Goal: Task Accomplishment & Management: Use online tool/utility

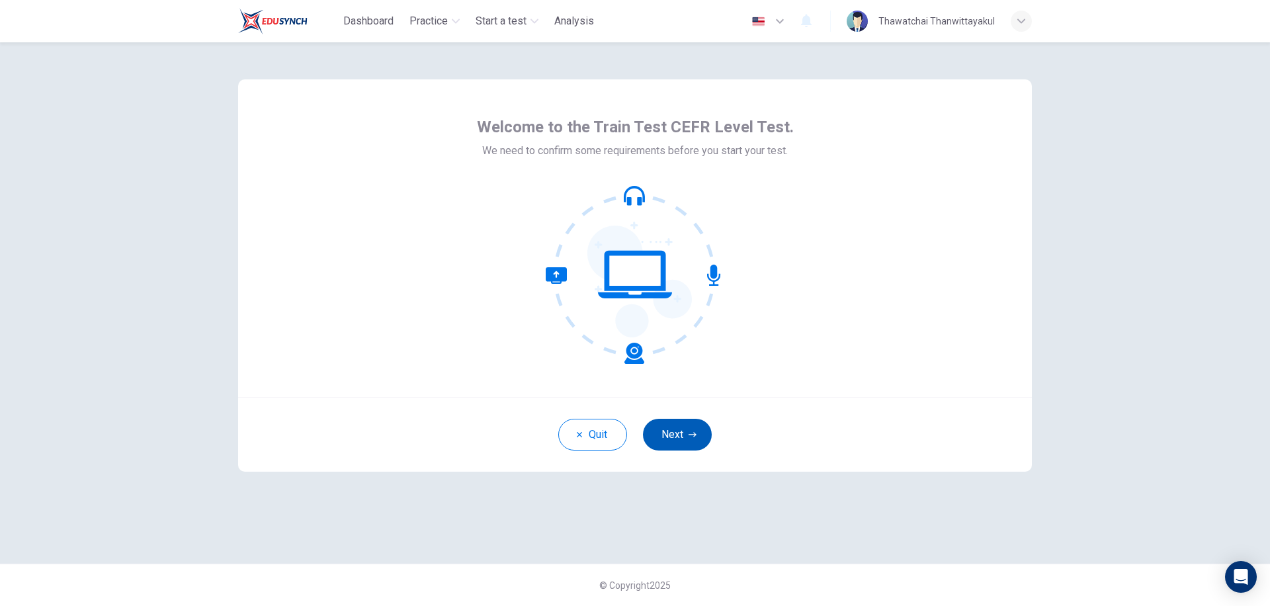
click at [671, 436] on button "Next" at bounding box center [677, 435] width 69 height 32
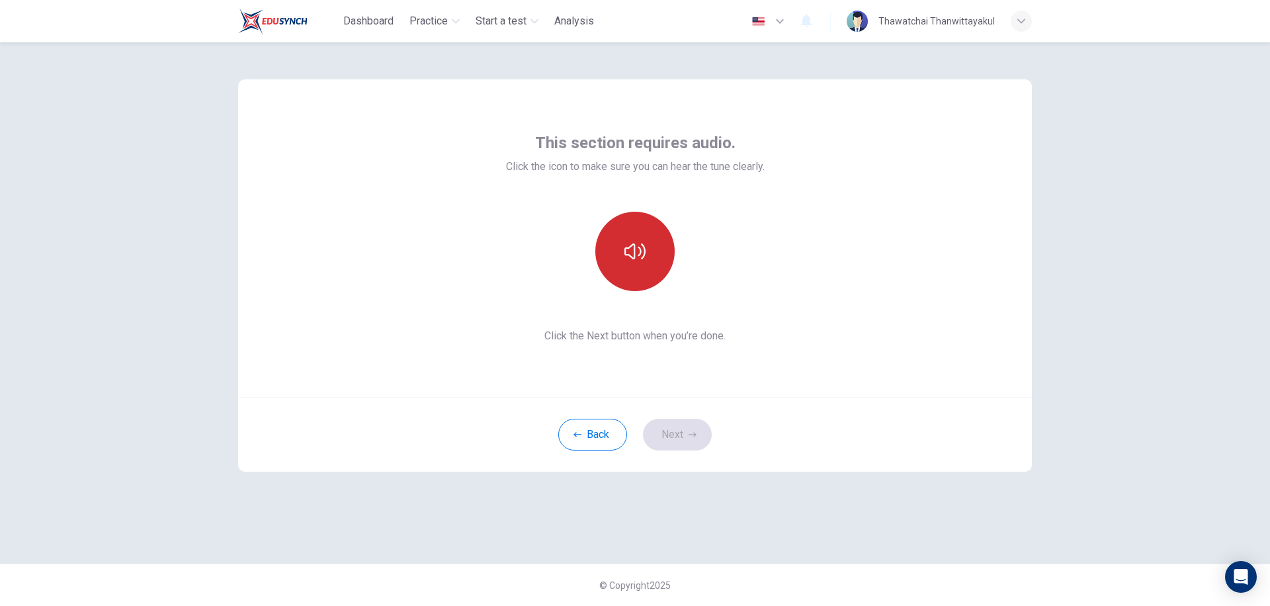
click at [640, 262] on button "button" at bounding box center [634, 251] width 79 height 79
click at [683, 431] on button "Next" at bounding box center [677, 435] width 69 height 32
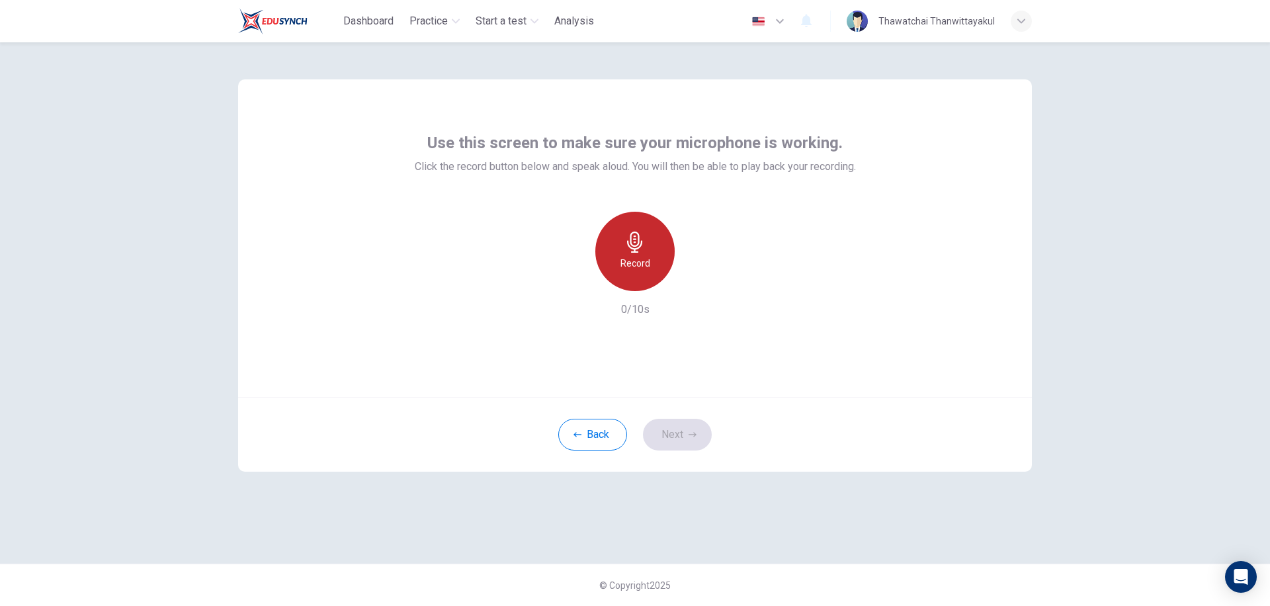
click at [630, 258] on h6 "Record" at bounding box center [636, 263] width 30 height 16
click at [631, 268] on h6 "Stop" at bounding box center [635, 263] width 20 height 16
click at [697, 283] on icon "button" at bounding box center [695, 280] width 13 height 13
click at [697, 280] on icon "button" at bounding box center [697, 281] width 6 height 8
click at [681, 429] on button "Next" at bounding box center [677, 435] width 69 height 32
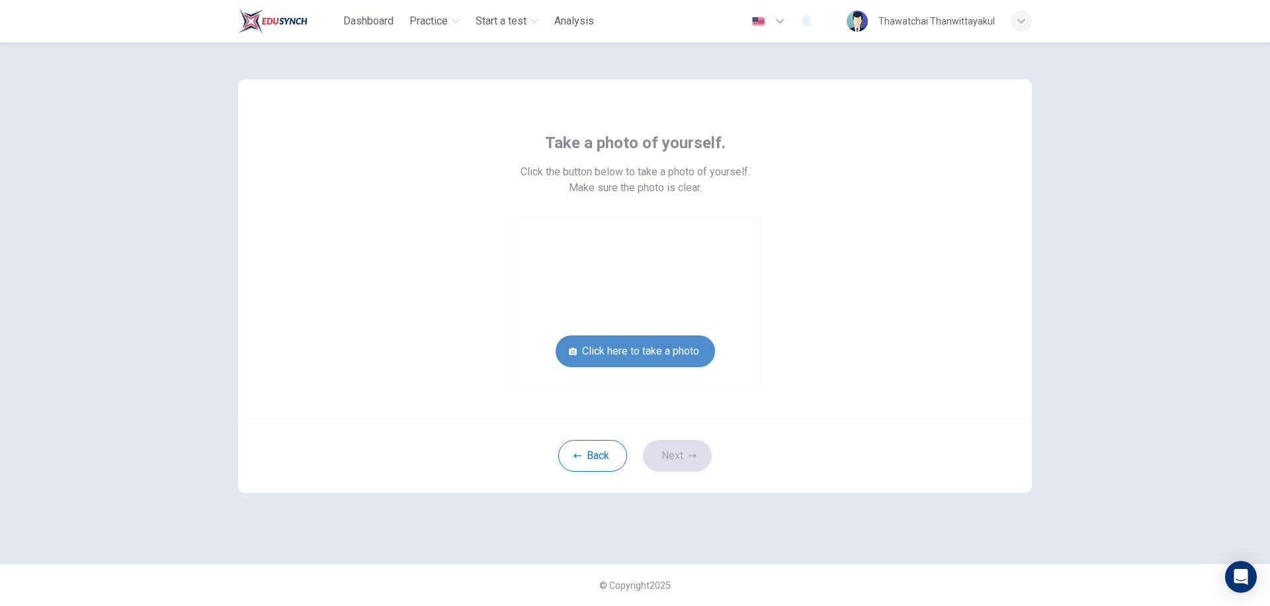
click at [648, 351] on button "Click here to take a photo" at bounding box center [635, 351] width 159 height 32
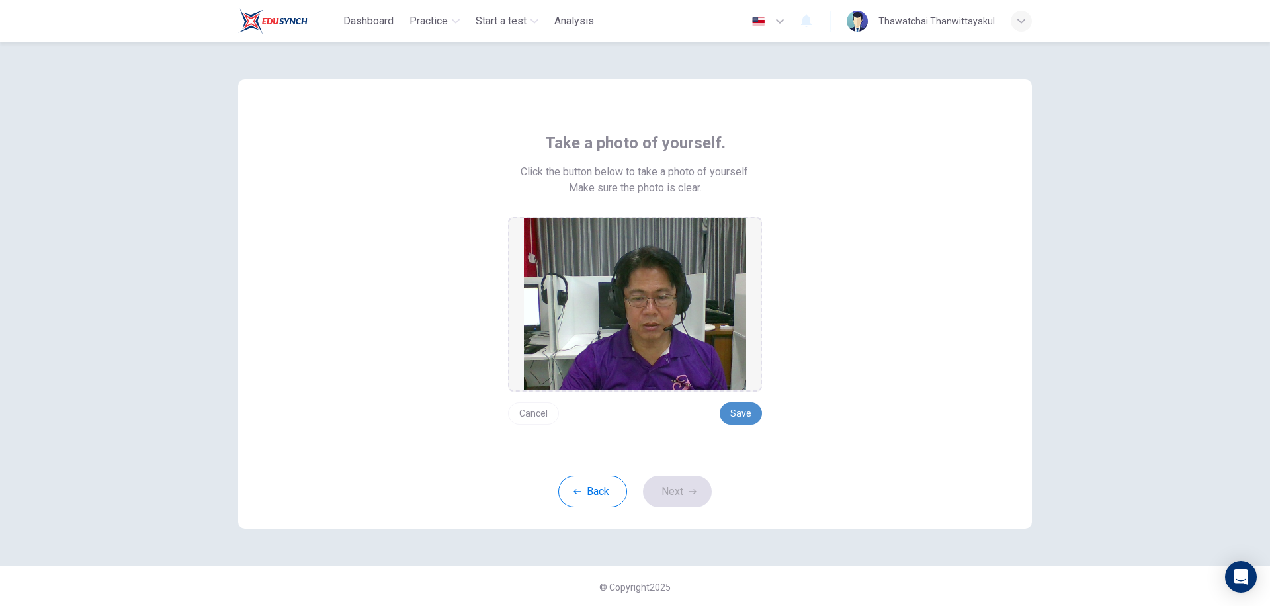
click at [738, 412] on button "Save" at bounding box center [741, 413] width 42 height 22
click at [675, 494] on button "Next" at bounding box center [677, 492] width 69 height 32
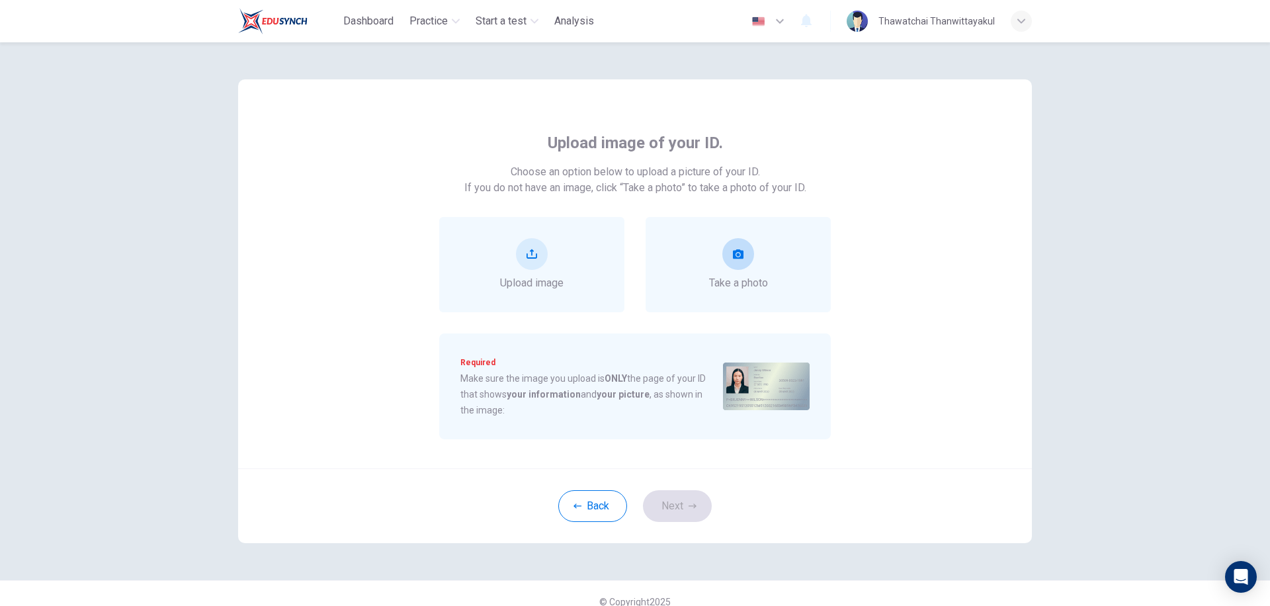
click at [730, 277] on span "Take a photo" at bounding box center [738, 283] width 59 height 16
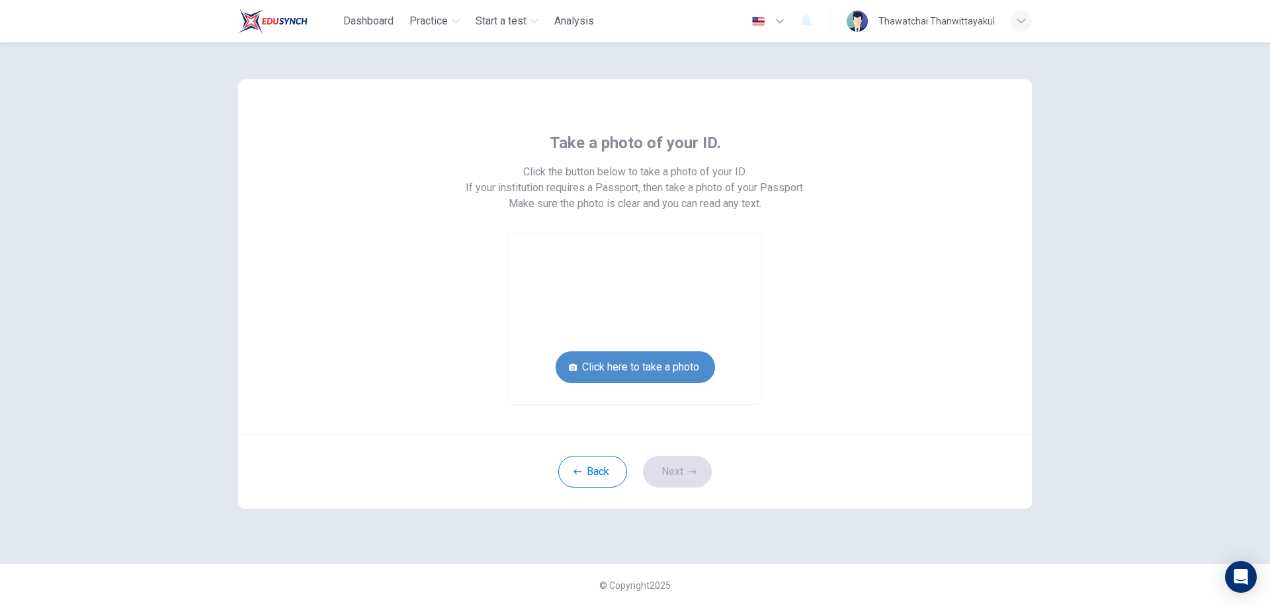
click at [646, 367] on button "Click here to take a photo" at bounding box center [635, 367] width 159 height 32
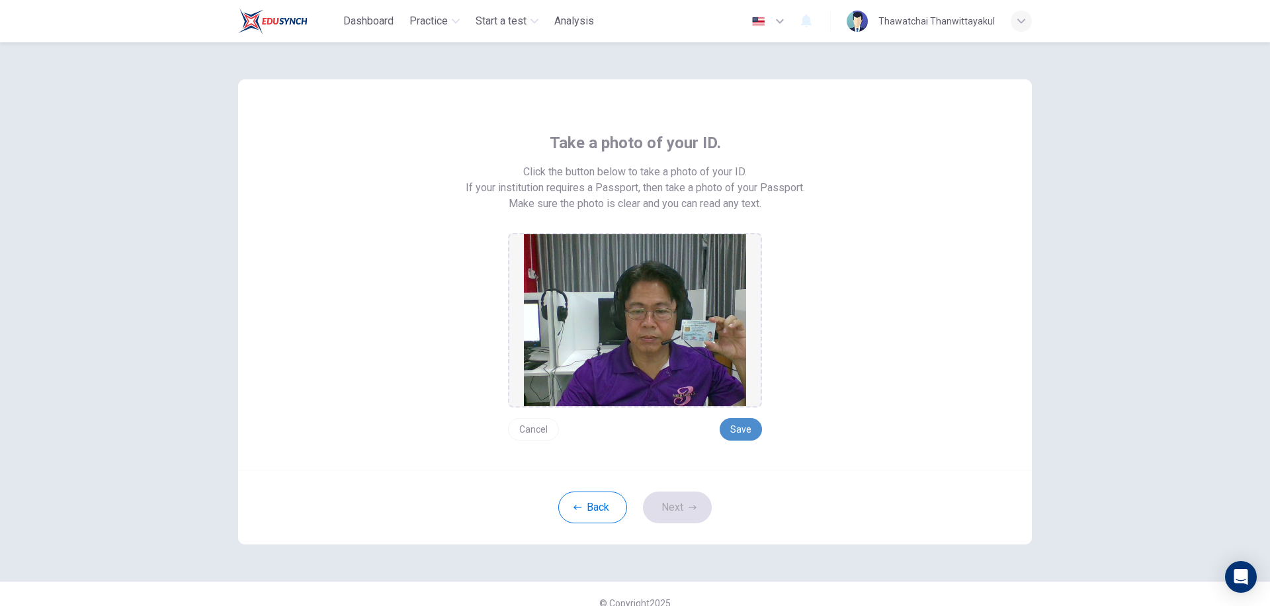
click at [736, 429] on button "Save" at bounding box center [741, 429] width 42 height 22
click at [681, 505] on button "Next" at bounding box center [677, 508] width 69 height 32
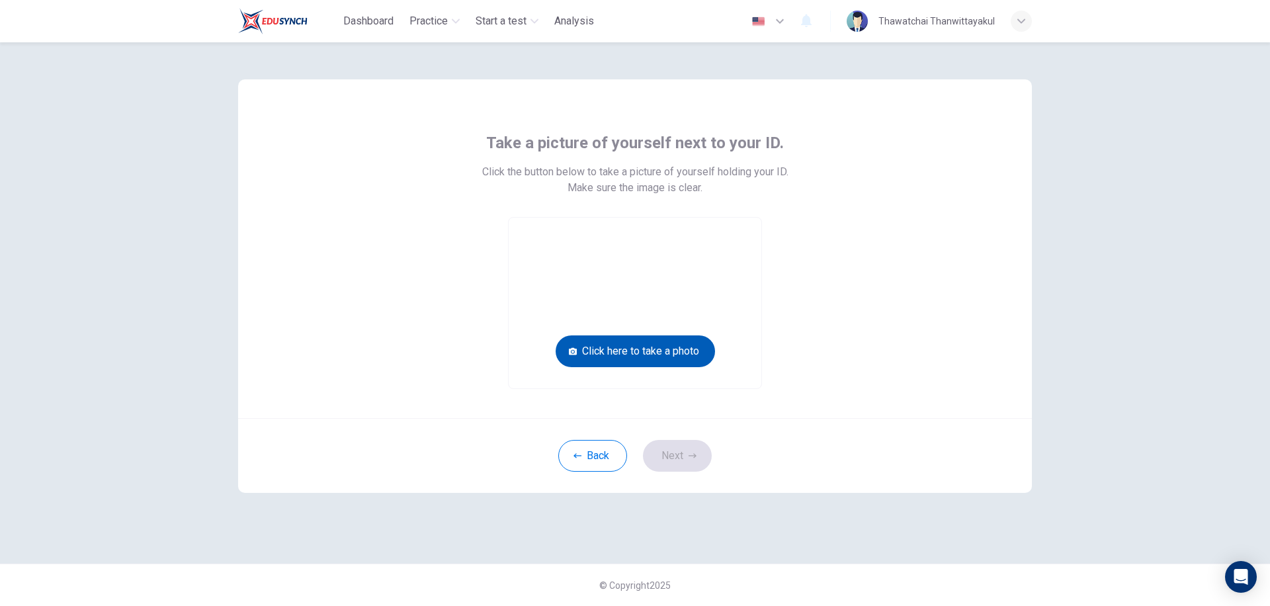
click at [616, 346] on button "Click here to take a photo" at bounding box center [635, 351] width 159 height 32
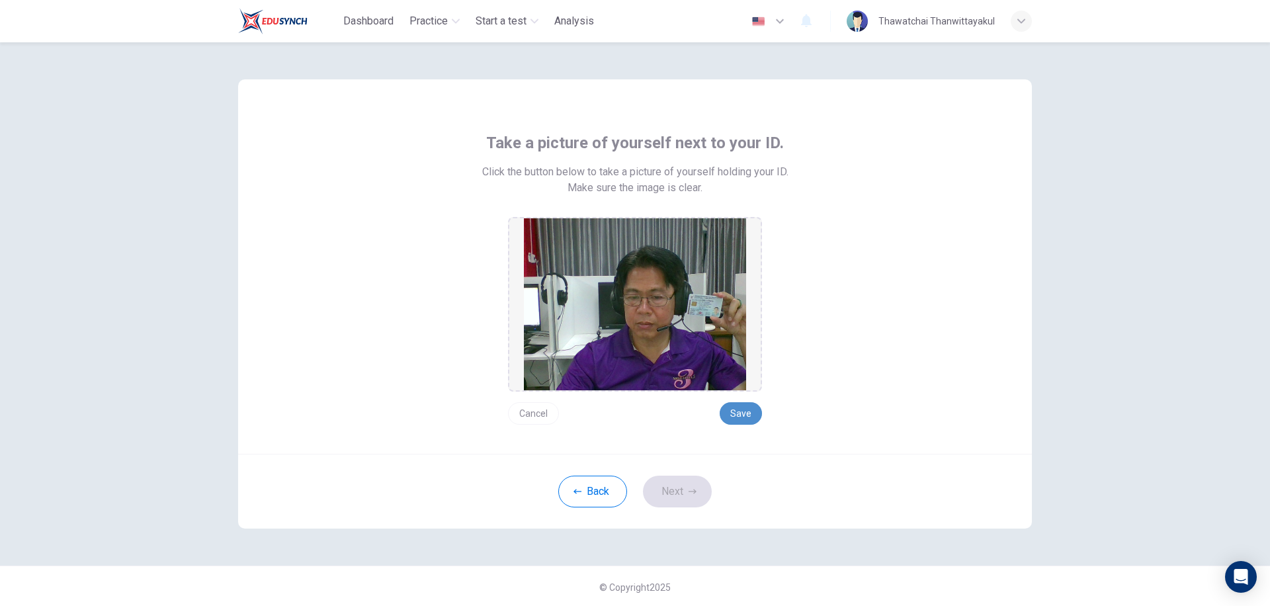
click at [735, 413] on button "Save" at bounding box center [741, 413] width 42 height 22
click at [668, 495] on button "Next" at bounding box center [677, 492] width 69 height 32
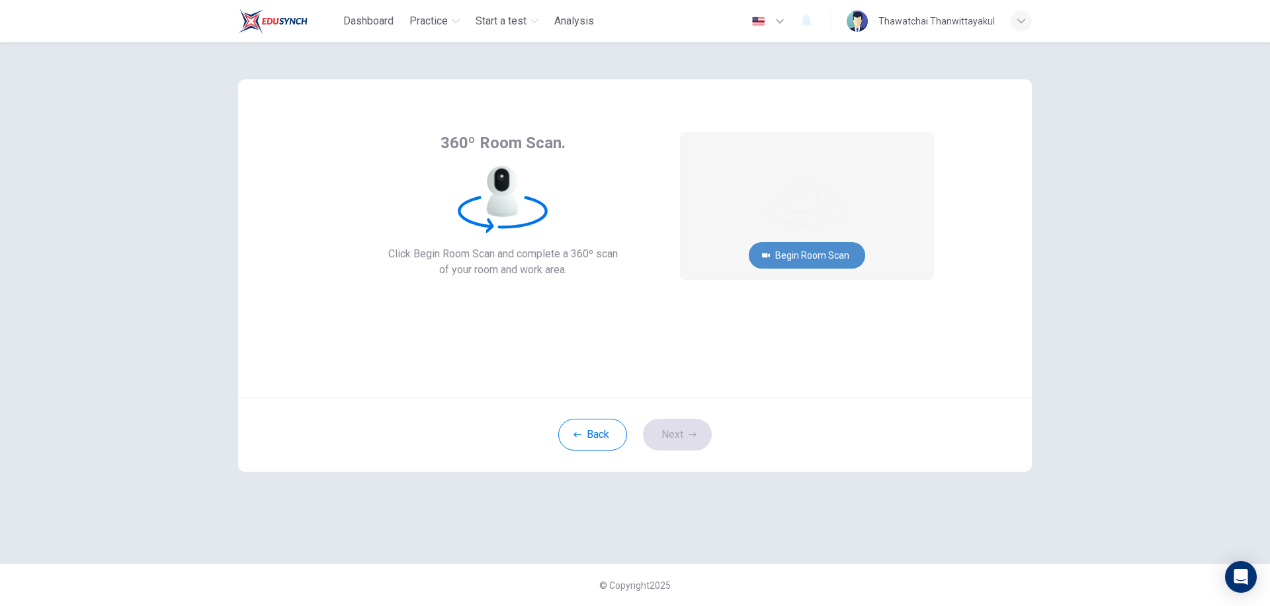
click at [812, 253] on button "Begin Room Scan" at bounding box center [807, 255] width 116 height 26
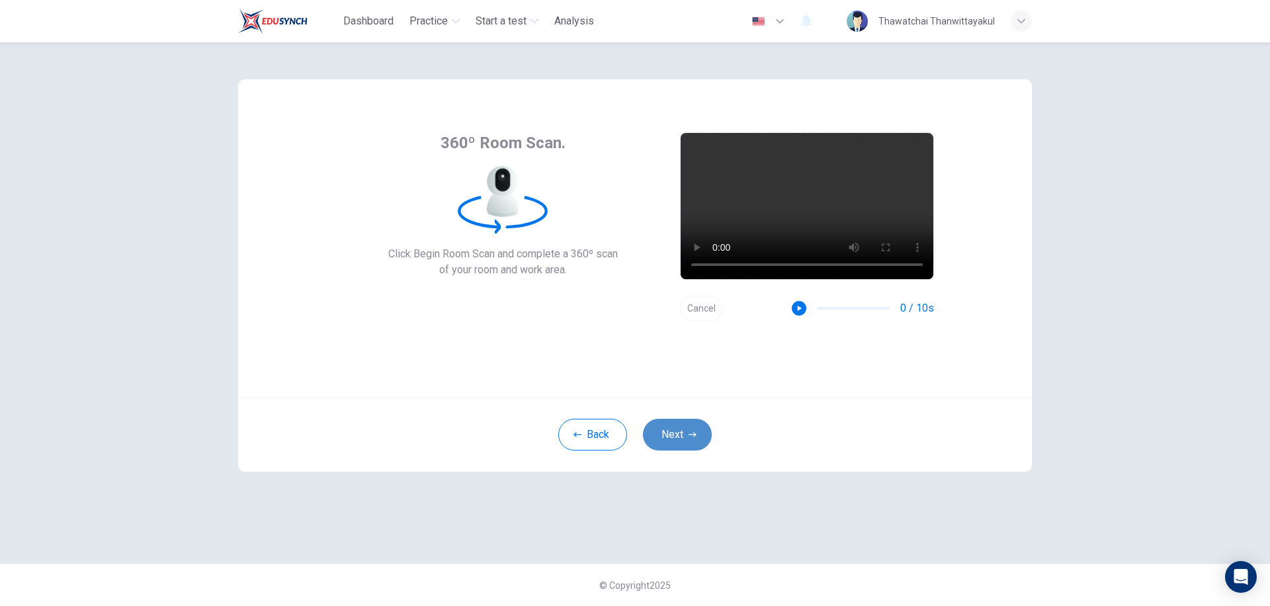
click at [685, 431] on button "Next" at bounding box center [677, 435] width 69 height 32
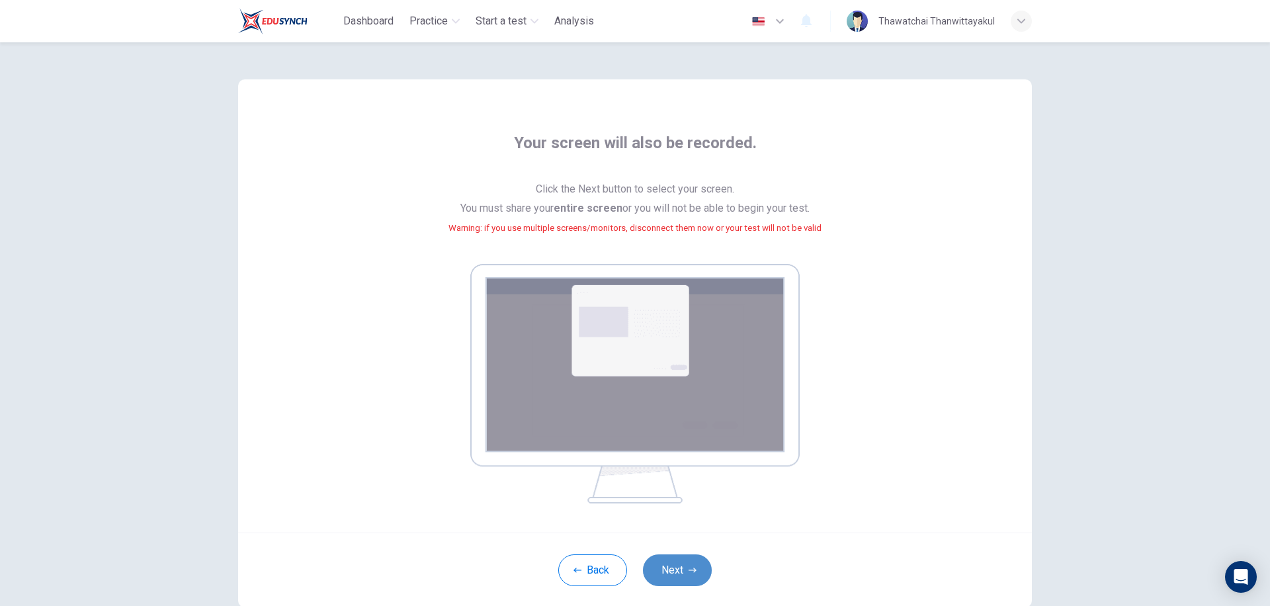
click at [679, 569] on button "Next" at bounding box center [677, 570] width 69 height 32
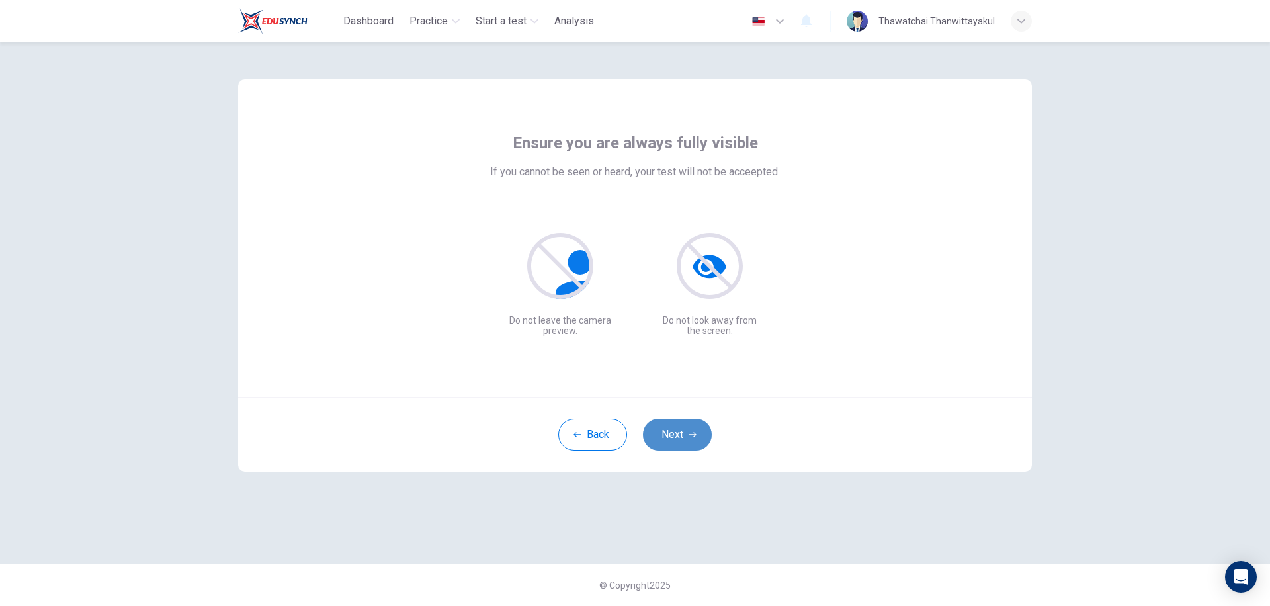
click at [681, 435] on button "Next" at bounding box center [677, 435] width 69 height 32
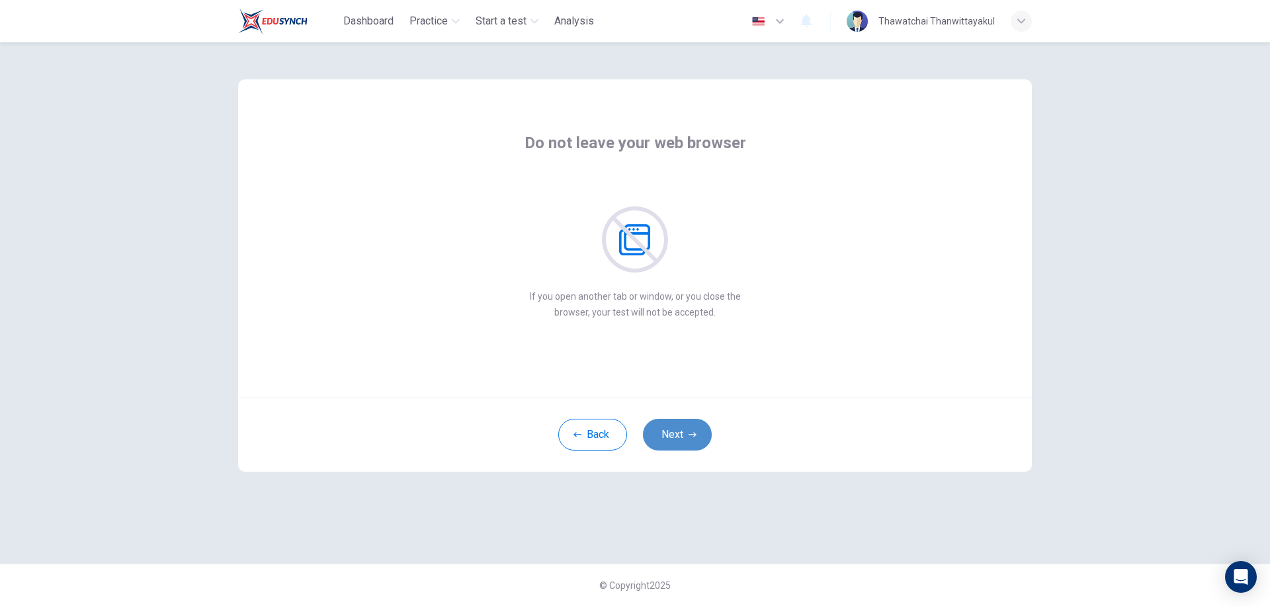
click at [683, 439] on button "Next" at bounding box center [677, 435] width 69 height 32
click at [671, 433] on button "Next" at bounding box center [677, 435] width 69 height 32
click at [679, 436] on button "Next" at bounding box center [677, 435] width 69 height 32
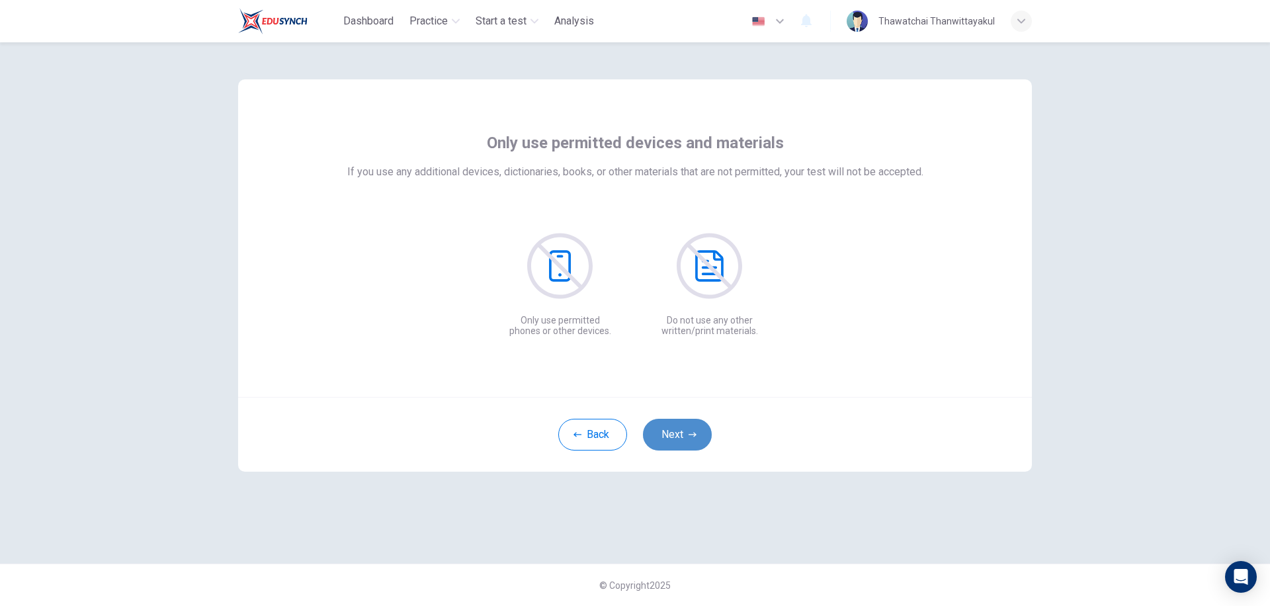
click at [687, 435] on button "Next" at bounding box center [677, 435] width 69 height 32
click at [686, 434] on button "Next" at bounding box center [677, 435] width 69 height 32
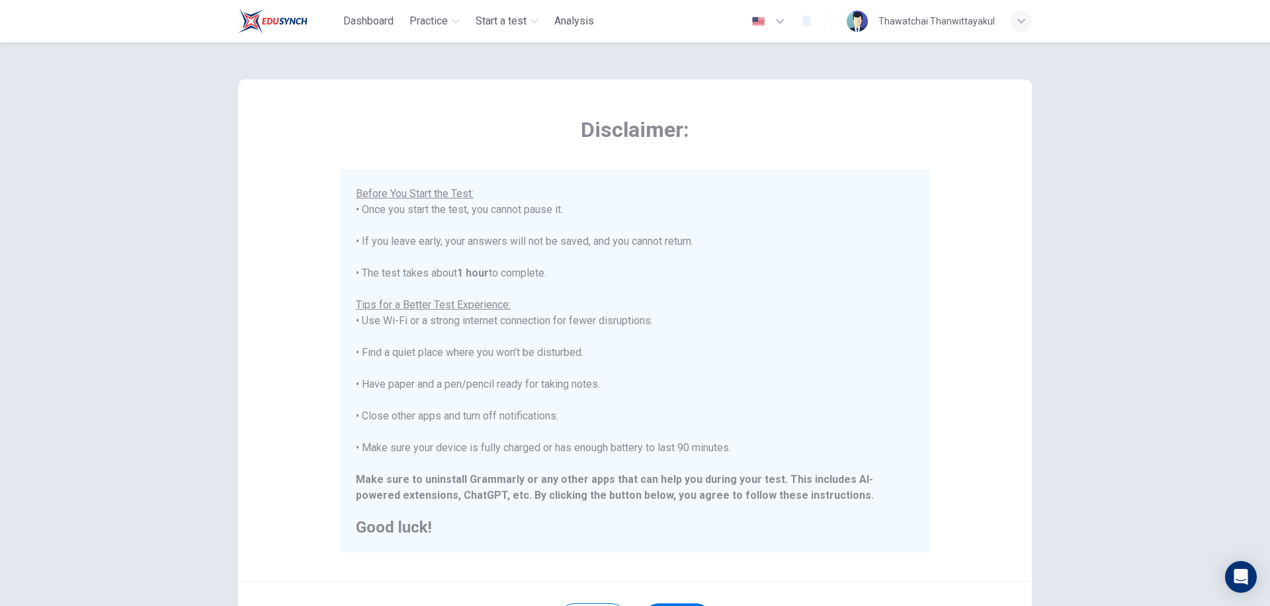
scroll to position [130, 0]
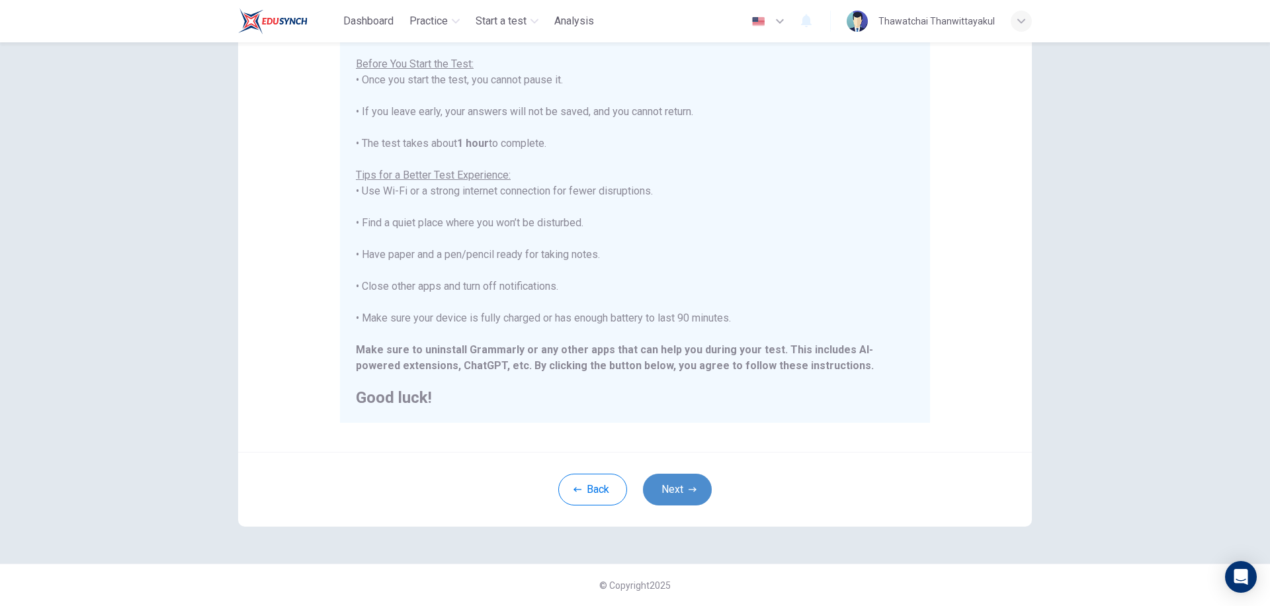
click at [676, 485] on button "Next" at bounding box center [677, 490] width 69 height 32
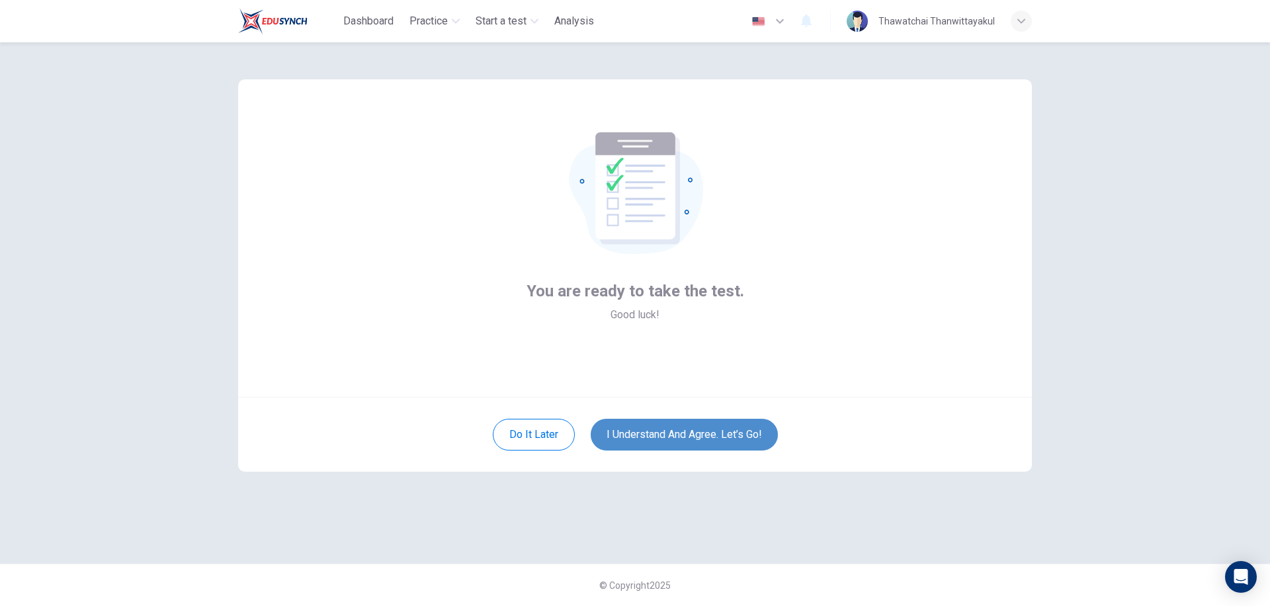
click at [678, 433] on button "I understand and agree. Let’s go!" at bounding box center [684, 435] width 187 height 32
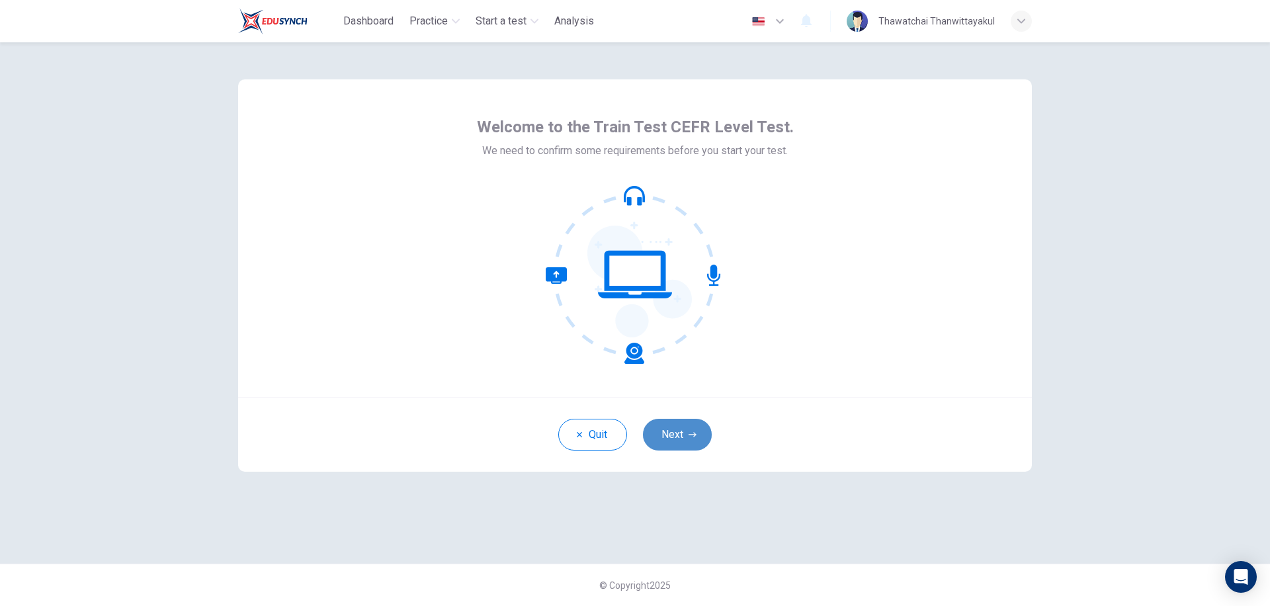
click at [682, 430] on button "Next" at bounding box center [677, 435] width 69 height 32
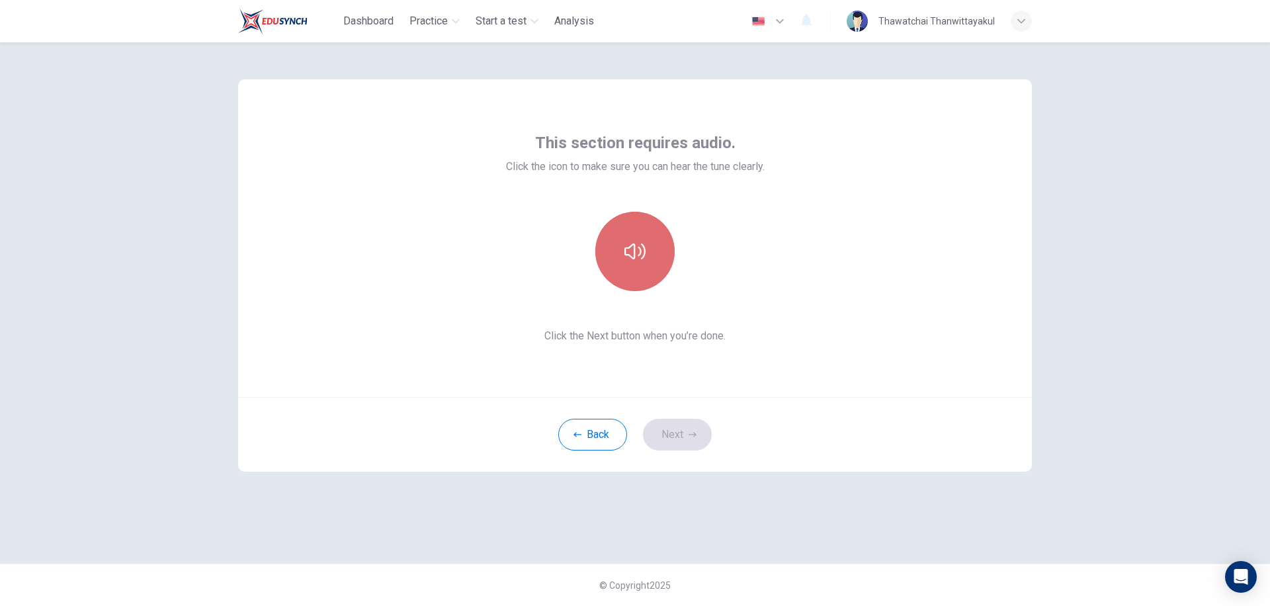
click at [631, 266] on button "button" at bounding box center [634, 251] width 79 height 79
drag, startPoint x: 675, startPoint y: 433, endPoint x: 683, endPoint y: 421, distance: 14.7
click at [674, 433] on button "Next" at bounding box center [677, 435] width 69 height 32
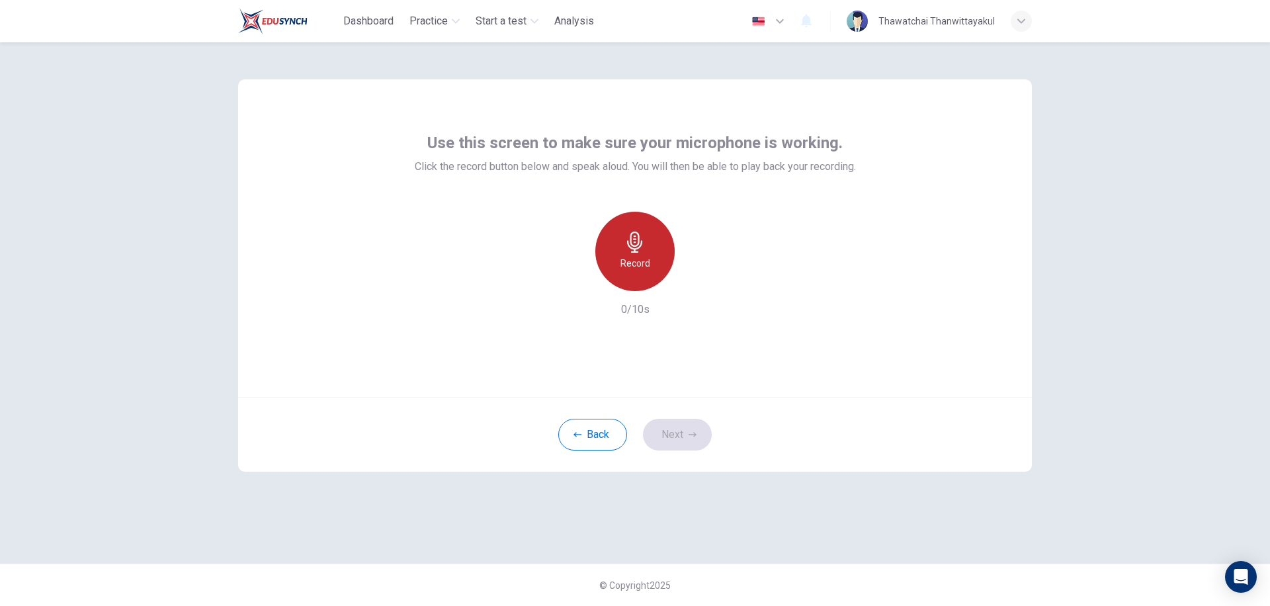
click at [646, 259] on h6 "Record" at bounding box center [636, 263] width 30 height 16
click at [641, 263] on h6 "Stop" at bounding box center [635, 263] width 20 height 16
click at [685, 430] on button "Next" at bounding box center [677, 435] width 69 height 32
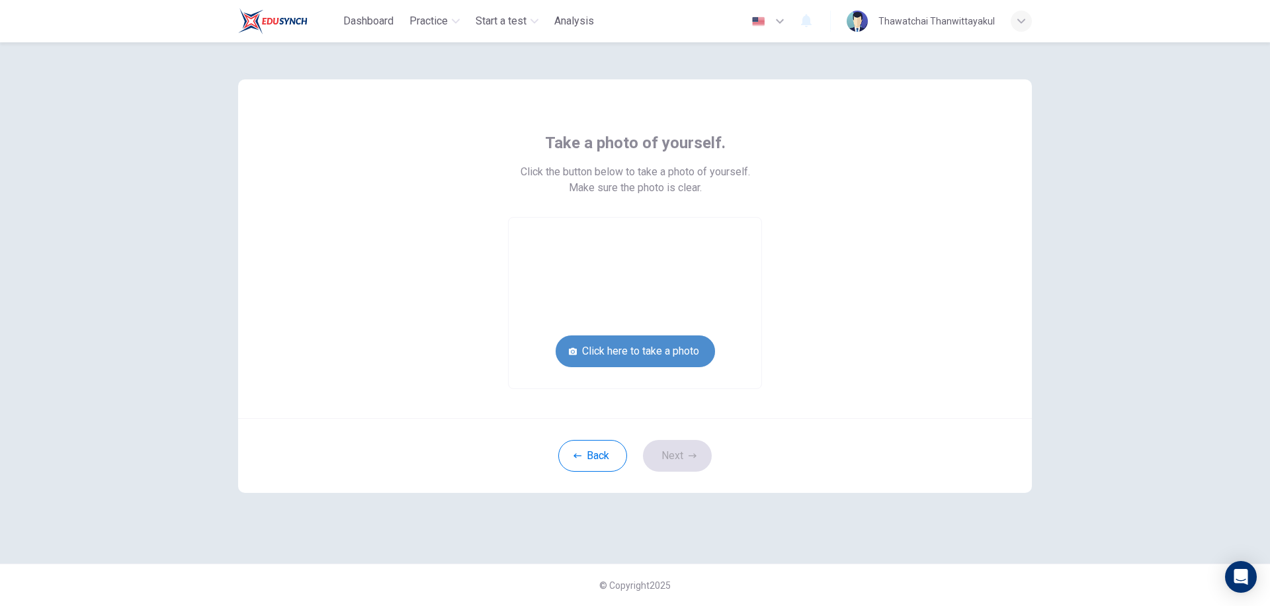
click at [639, 351] on button "Click here to take a photo" at bounding box center [635, 351] width 159 height 32
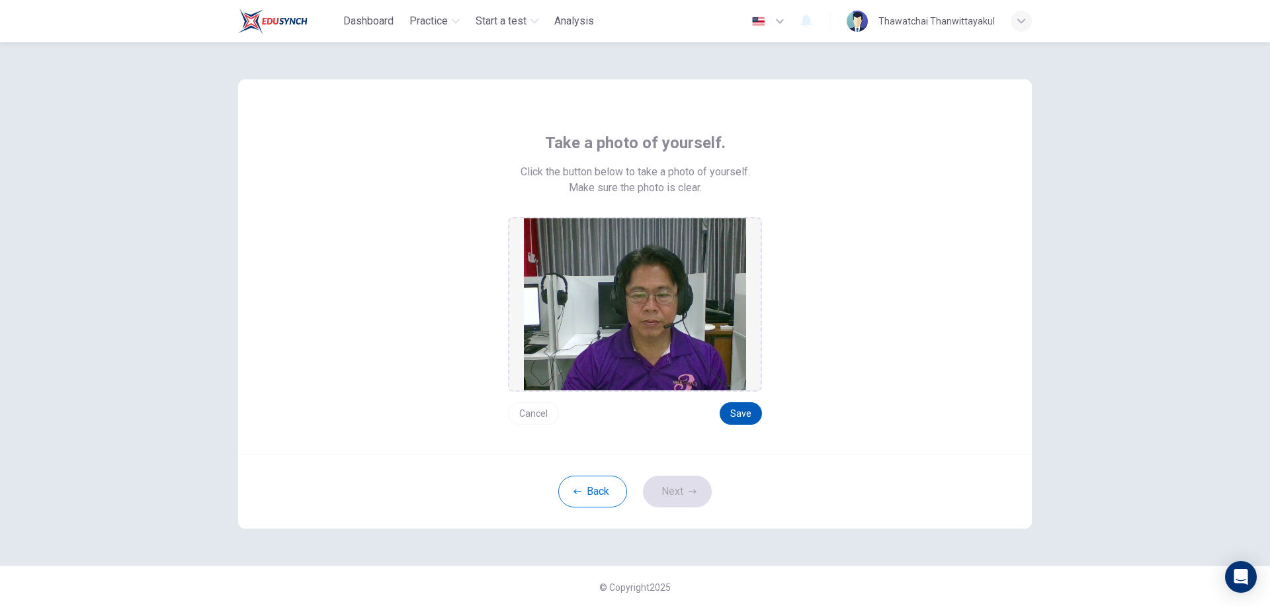
click at [739, 416] on button "Save" at bounding box center [741, 413] width 42 height 22
click at [673, 493] on button "Next" at bounding box center [677, 492] width 69 height 32
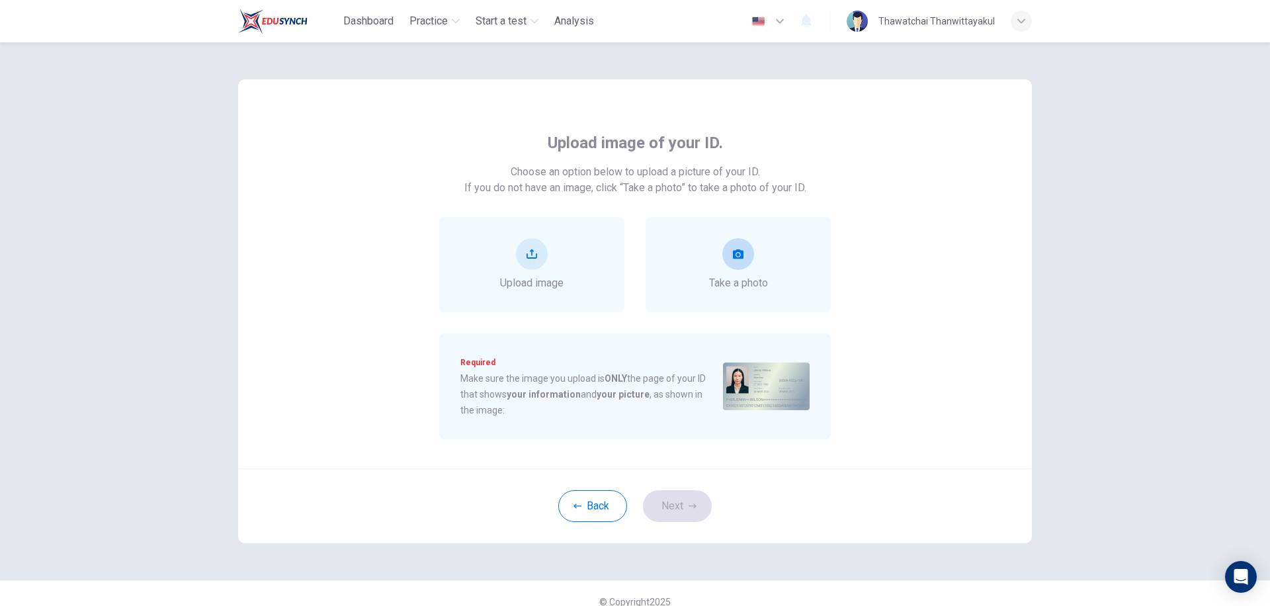
click at [732, 273] on div "Take a photo" at bounding box center [738, 264] width 59 height 53
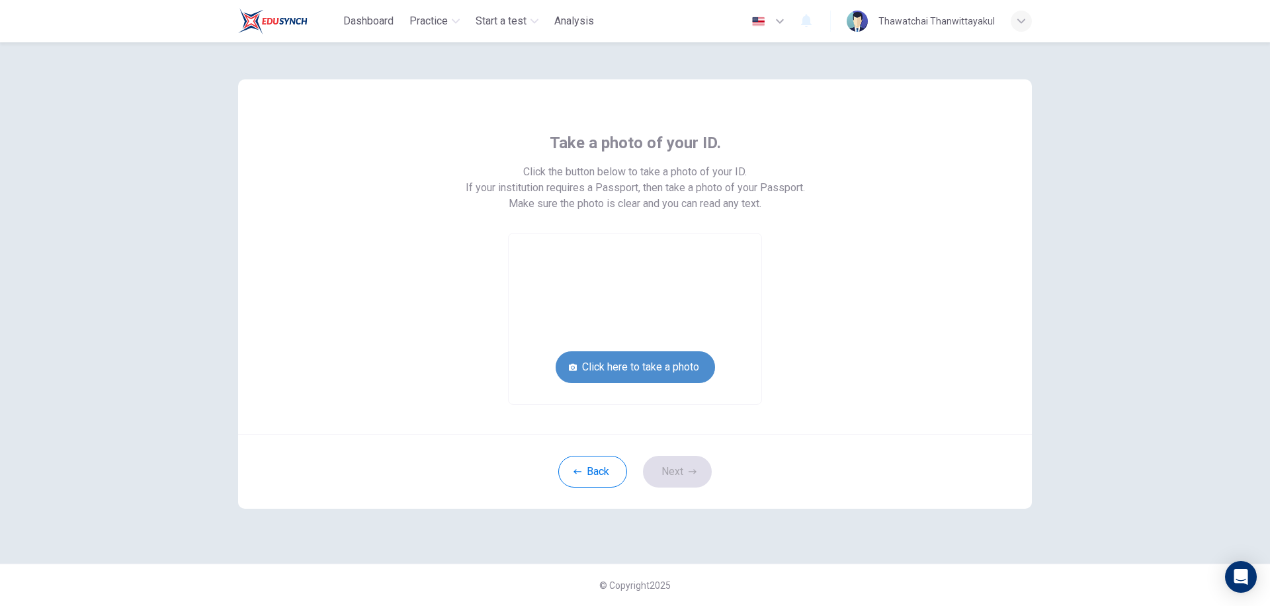
click at [646, 366] on button "Click here to take a photo" at bounding box center [635, 367] width 159 height 32
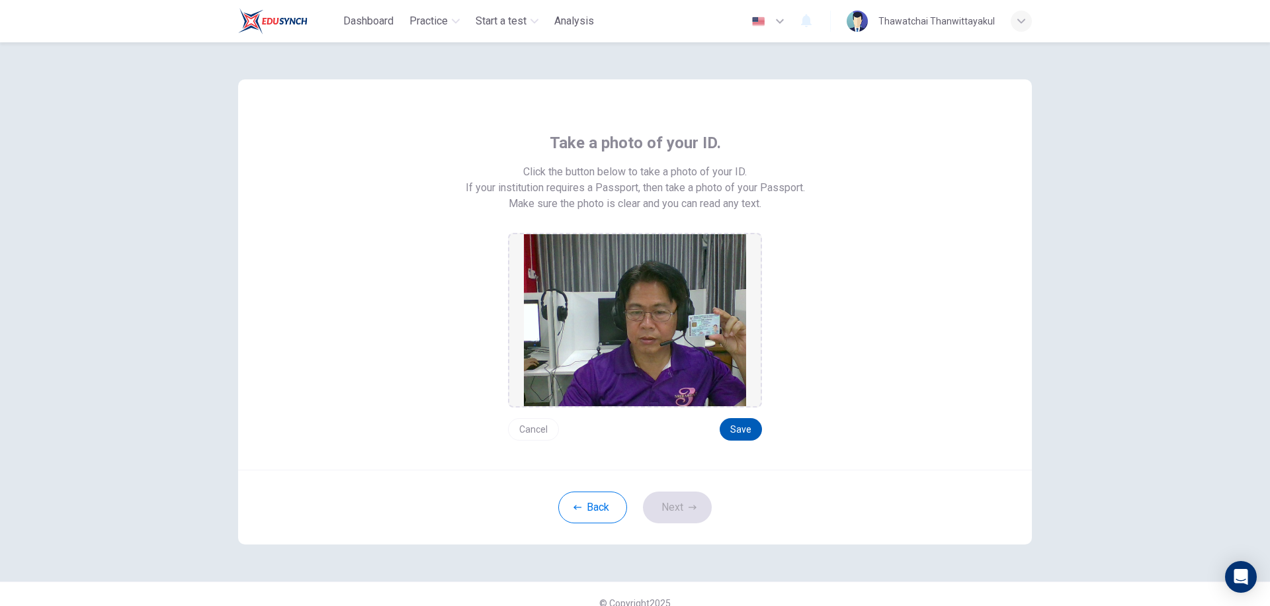
click at [732, 425] on button "Save" at bounding box center [741, 429] width 42 height 22
click at [674, 511] on button "Next" at bounding box center [677, 508] width 69 height 32
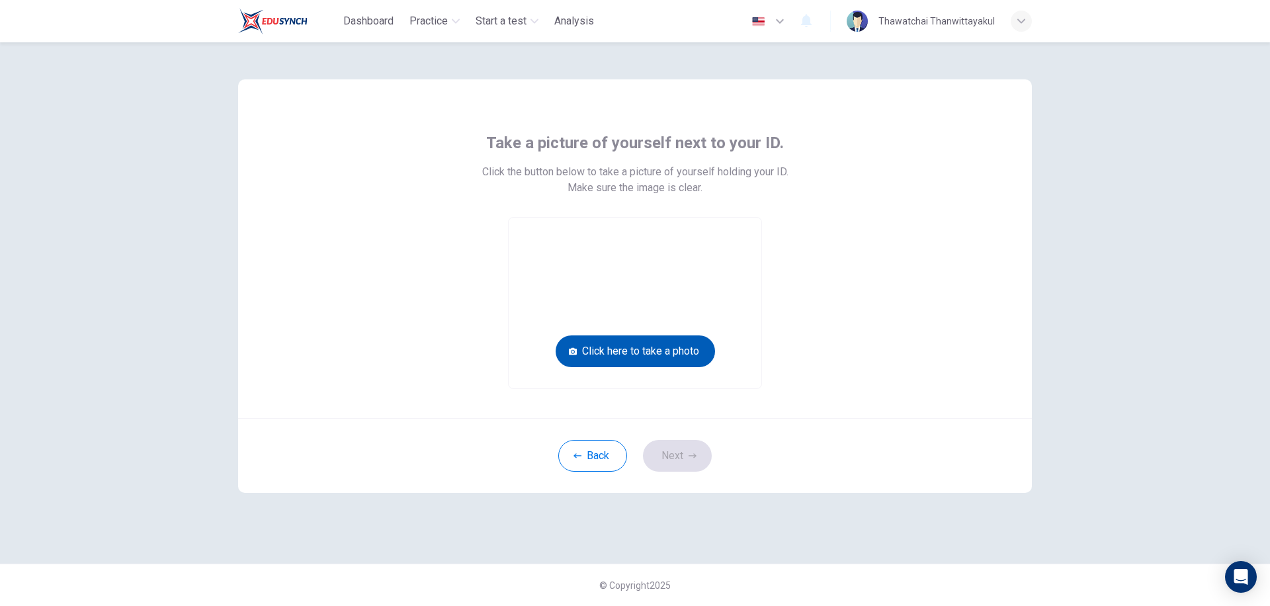
click at [639, 350] on button "Click here to take a photo" at bounding box center [635, 351] width 159 height 32
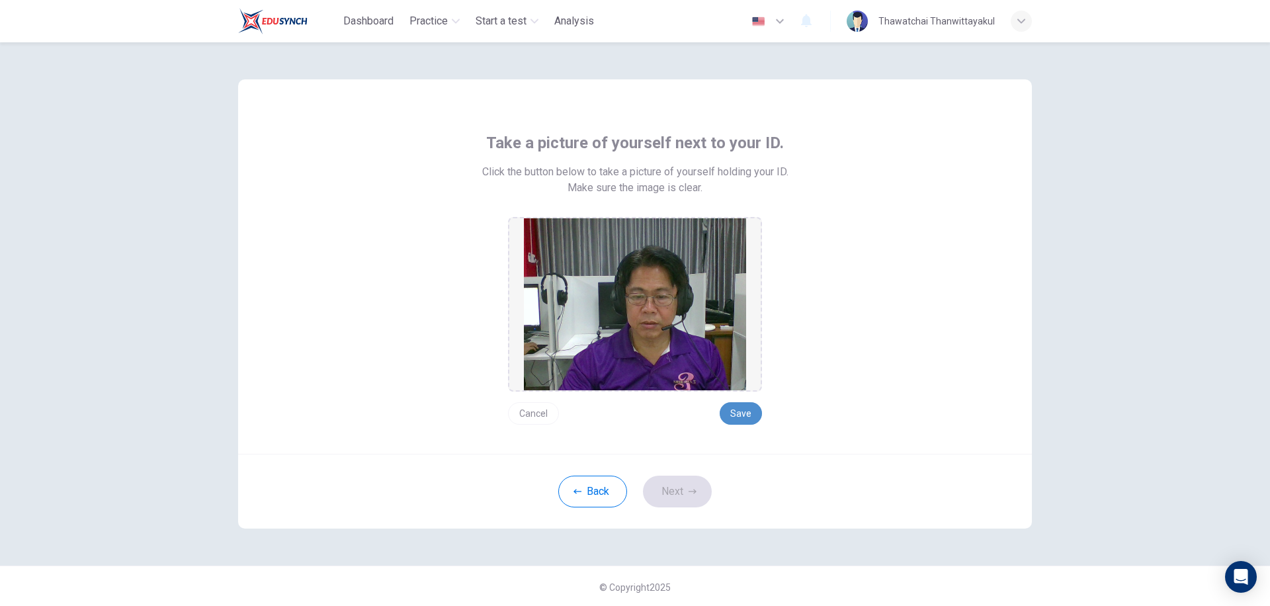
click at [741, 413] on button "Save" at bounding box center [741, 413] width 42 height 22
click at [672, 492] on button "Next" at bounding box center [677, 492] width 69 height 32
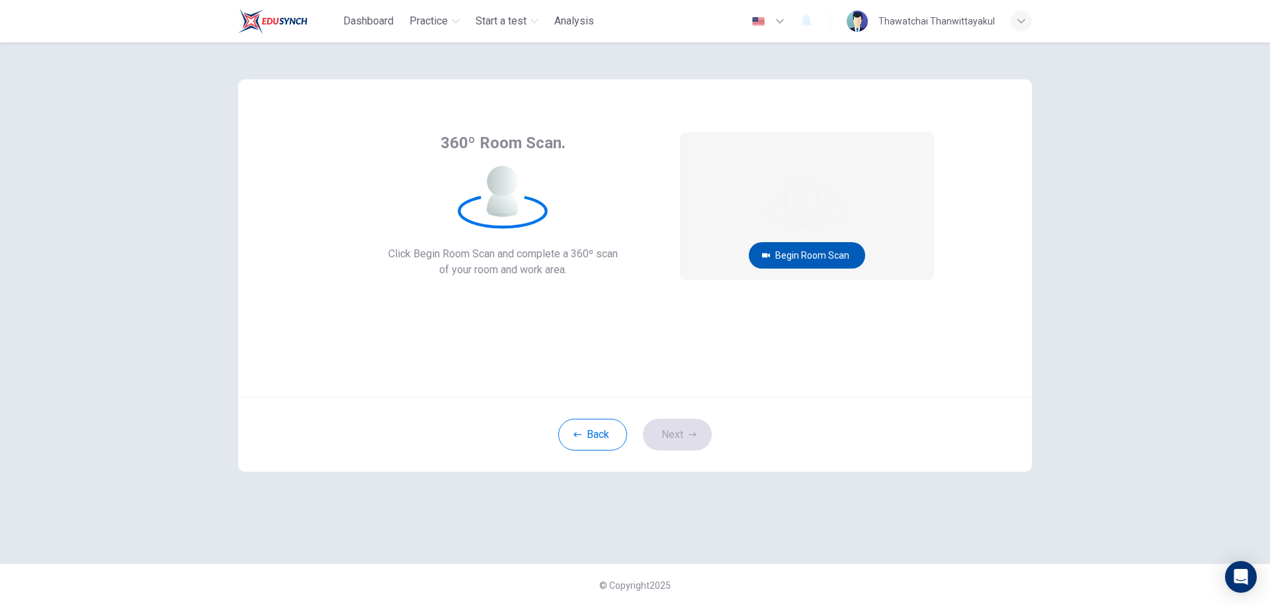
click at [802, 259] on button "Begin Room Scan" at bounding box center [807, 255] width 116 height 26
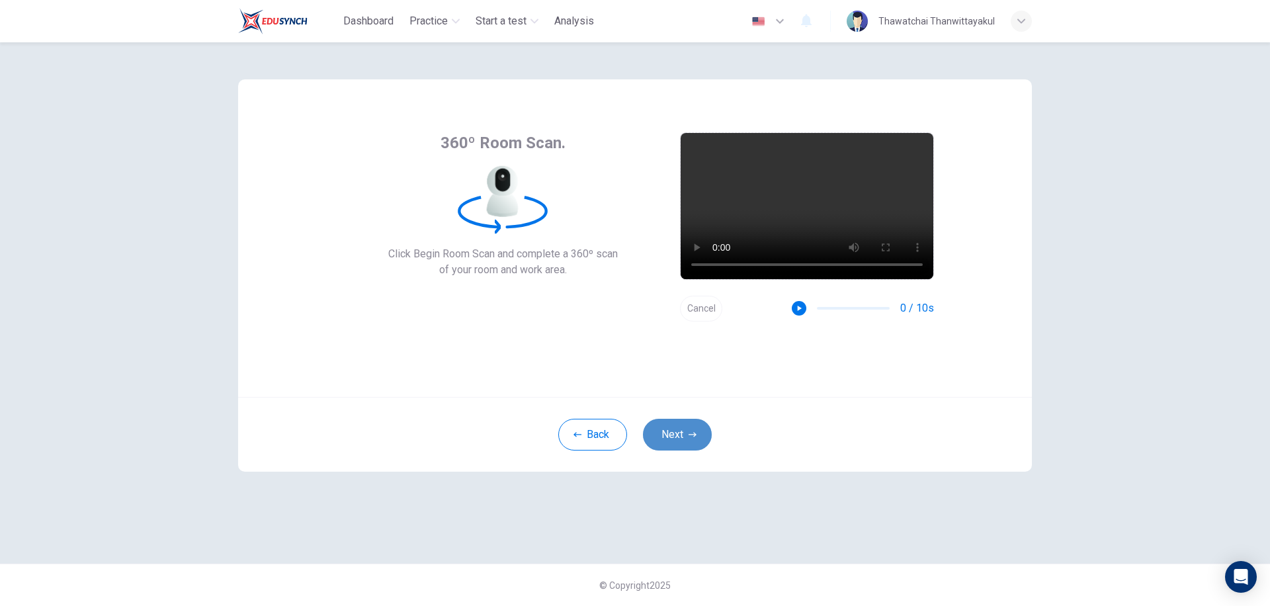
click at [681, 431] on button "Next" at bounding box center [677, 435] width 69 height 32
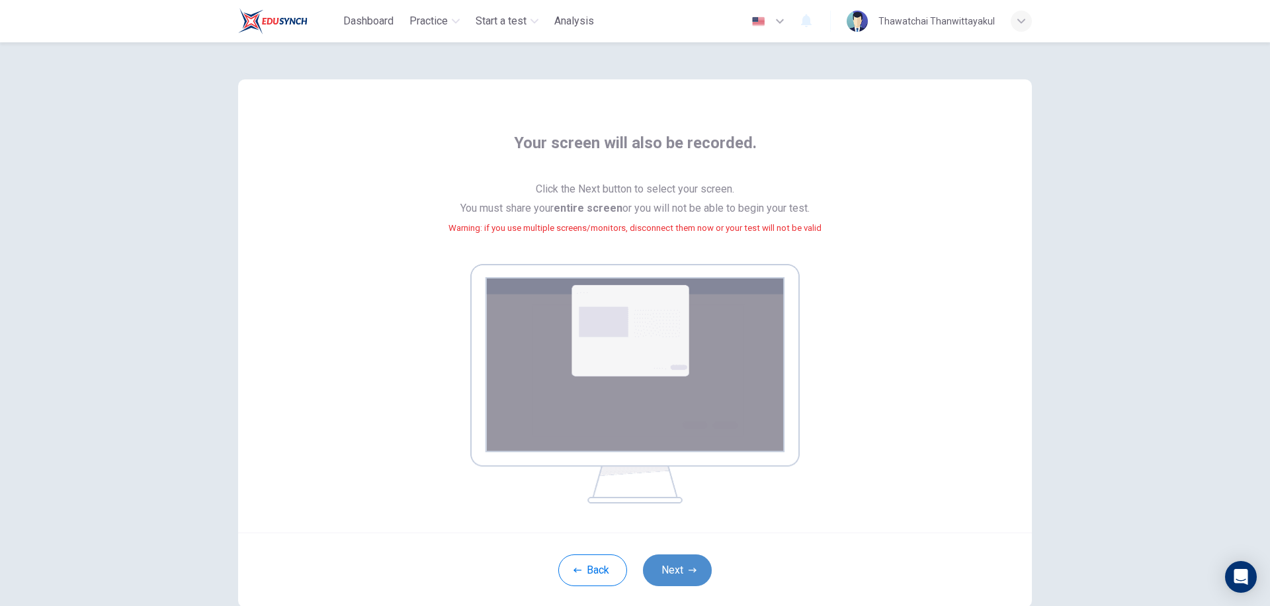
click at [689, 567] on icon "button" at bounding box center [693, 570] width 8 height 8
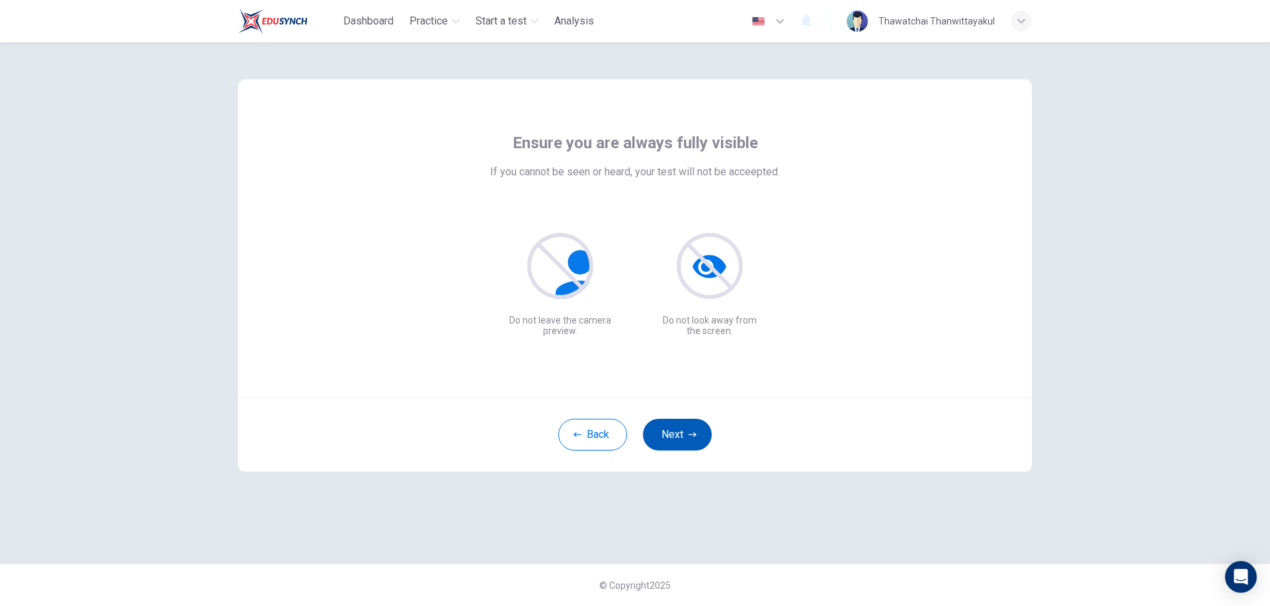
click at [685, 433] on button "Next" at bounding box center [677, 435] width 69 height 32
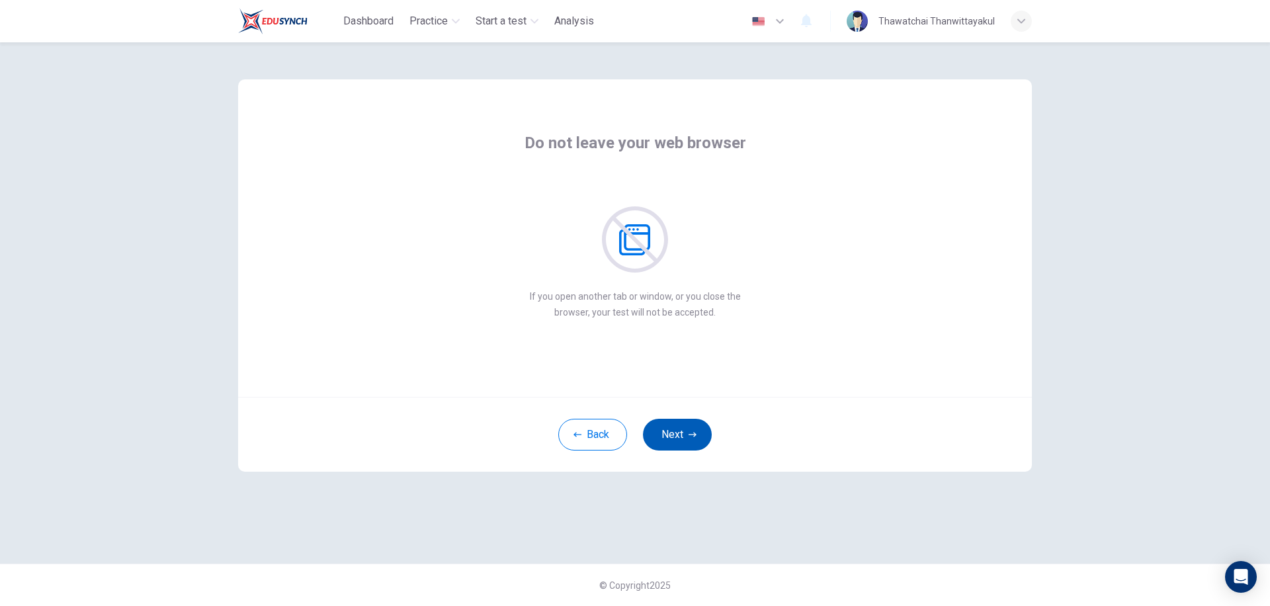
click at [685, 433] on button "Next" at bounding box center [677, 435] width 69 height 32
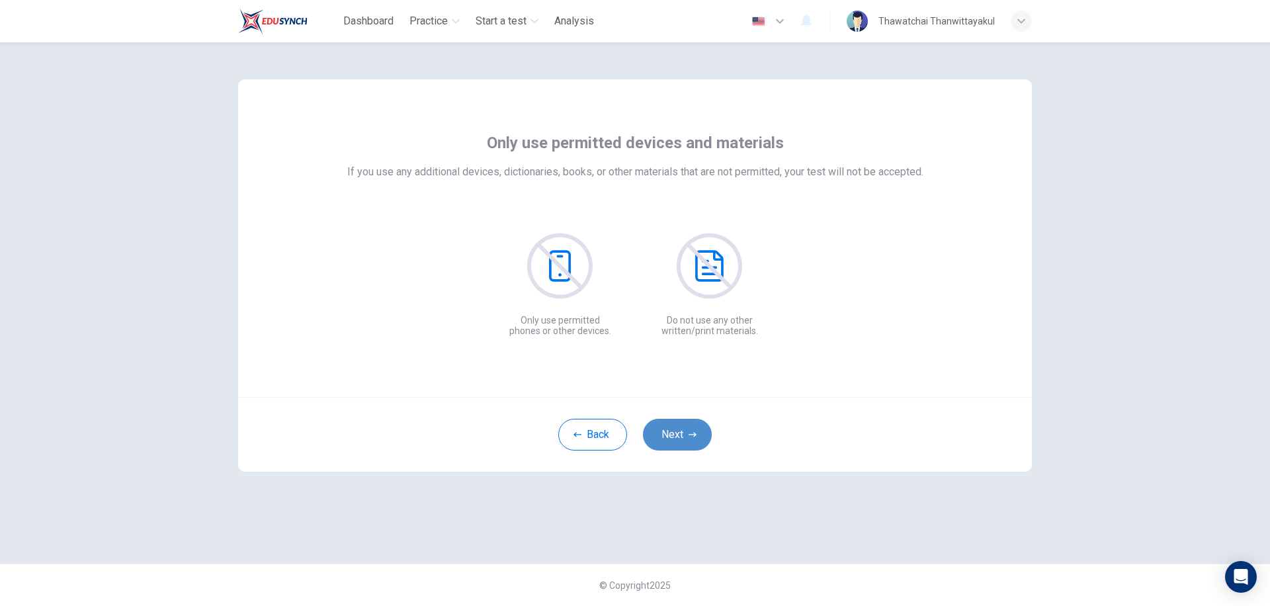
click at [685, 433] on button "Next" at bounding box center [677, 435] width 69 height 32
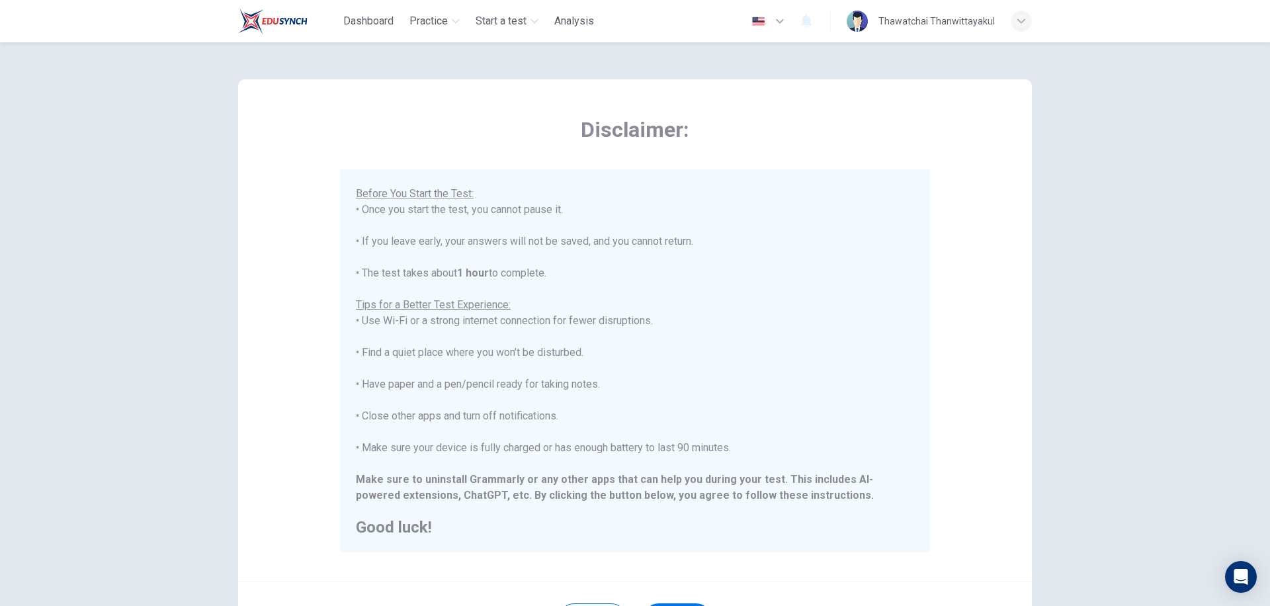
scroll to position [130, 0]
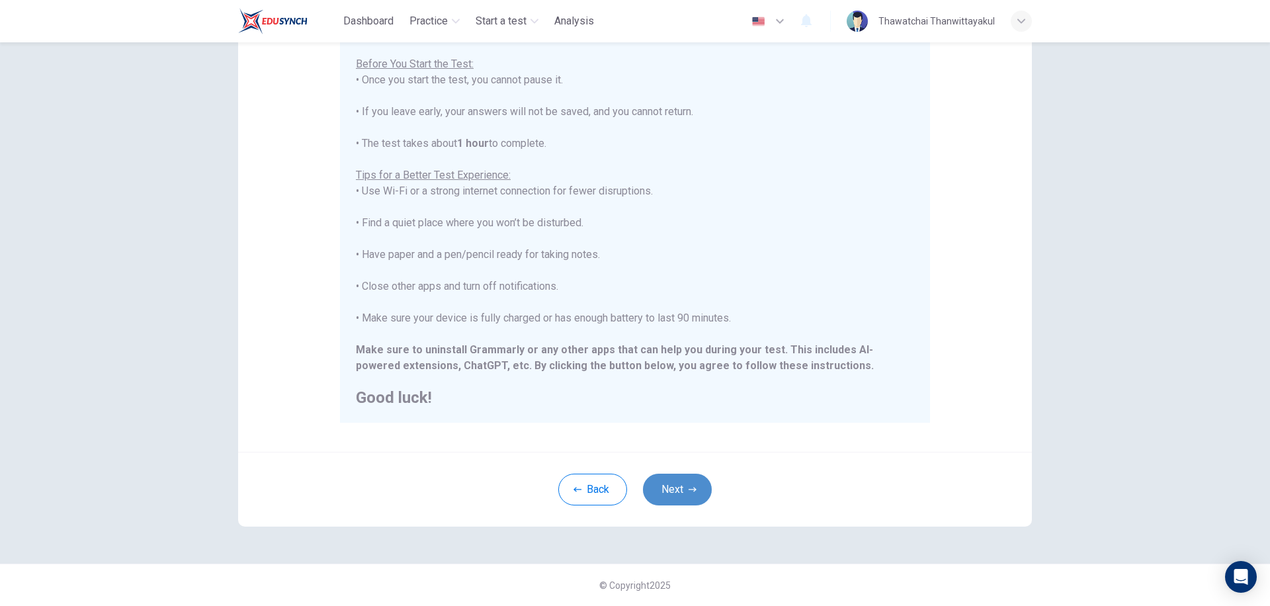
click at [679, 489] on button "Next" at bounding box center [677, 490] width 69 height 32
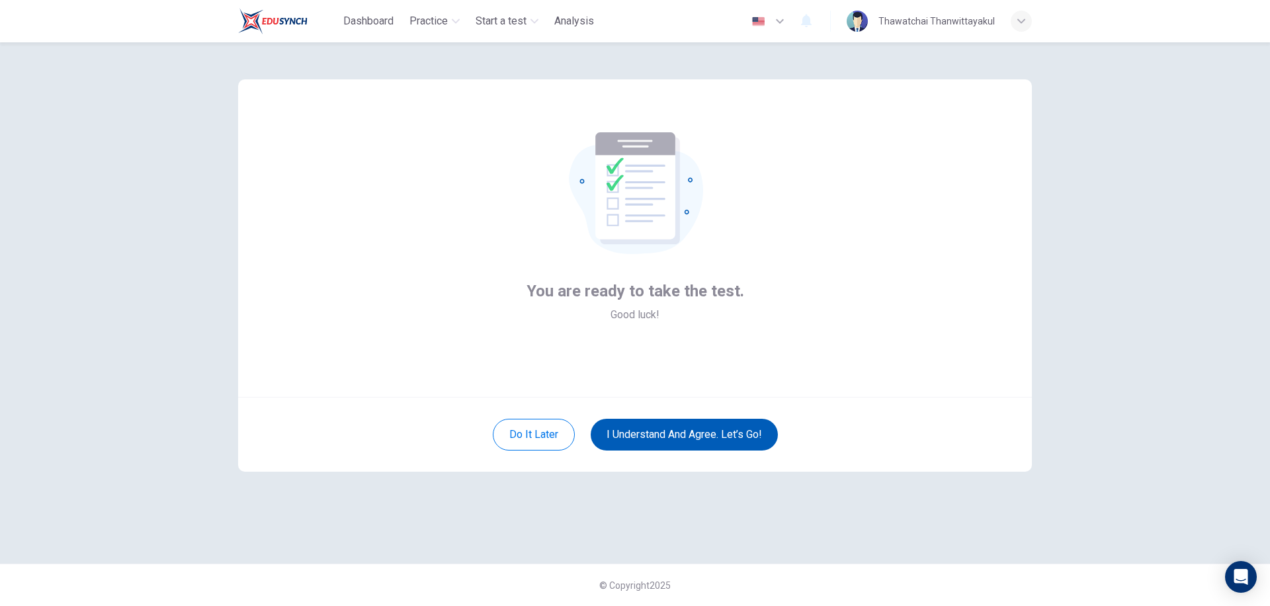
click at [667, 437] on button "I understand and agree. Let’s go!" at bounding box center [684, 435] width 187 height 32
